Goal: Navigation & Orientation: Find specific page/section

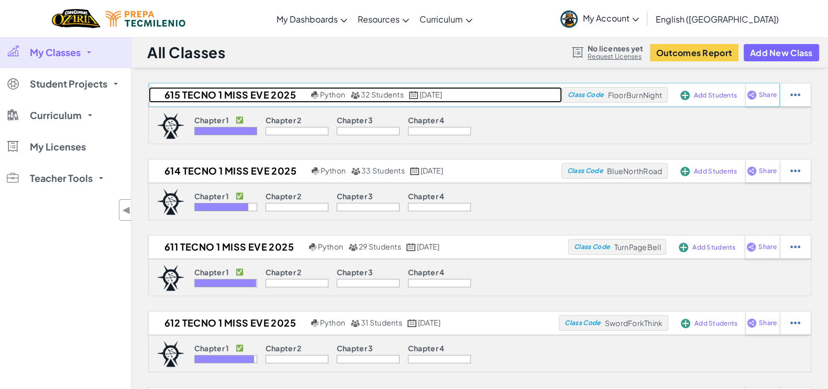
click at [240, 90] on h2 "615 Tecno 1 Miss Eve 2025" at bounding box center [229, 95] width 160 height 16
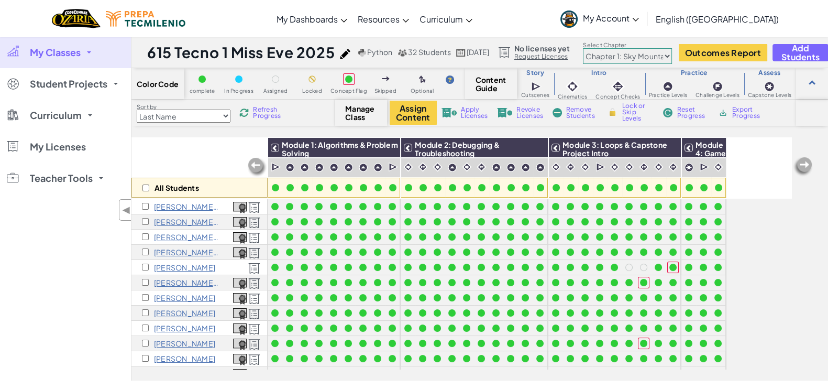
click at [90, 51] on span at bounding box center [89, 52] width 4 height 2
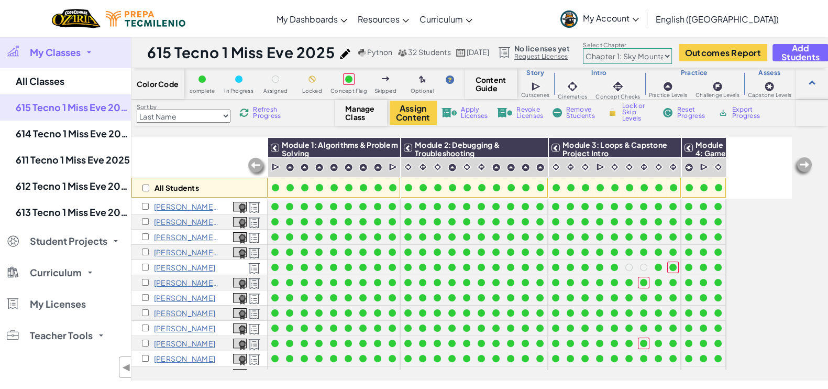
click at [97, 53] on link "My Classes" at bounding box center [65, 52] width 131 height 31
